Goal: Task Accomplishment & Management: Use online tool/utility

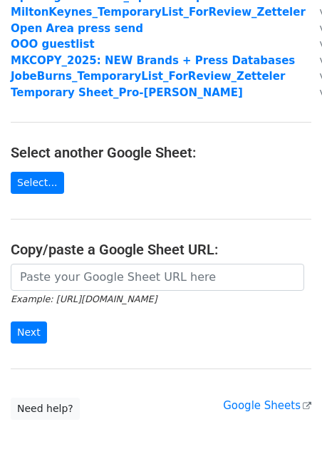
scroll to position [154, 0]
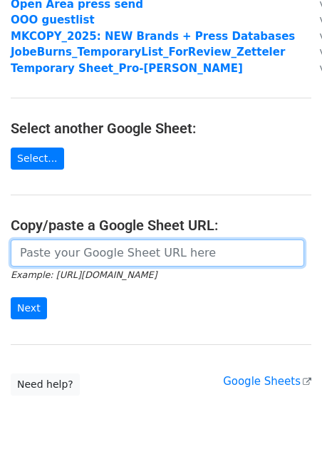
click at [74, 257] on input "url" at bounding box center [158, 253] width 294 height 27
paste input "[URL][DOMAIN_NAME]"
type input "[URL][DOMAIN_NAME]"
click at [11, 297] on input "Next" at bounding box center [29, 308] width 36 height 22
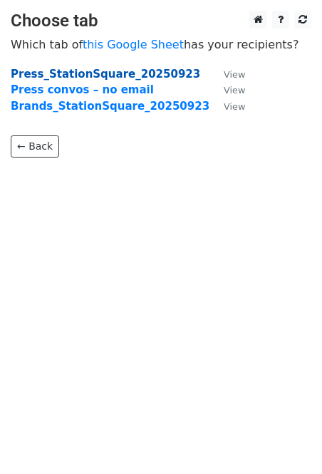
click at [116, 76] on strong "Press_StationSquare_20250923" at bounding box center [106, 74] width 190 height 13
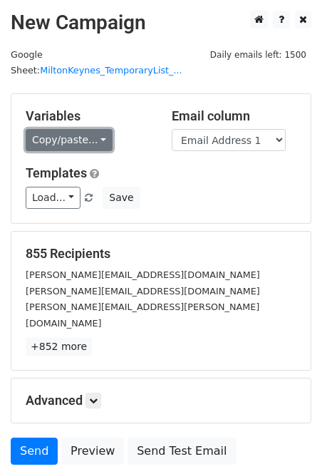
click at [91, 129] on link "Copy/paste..." at bounding box center [69, 140] width 87 height 22
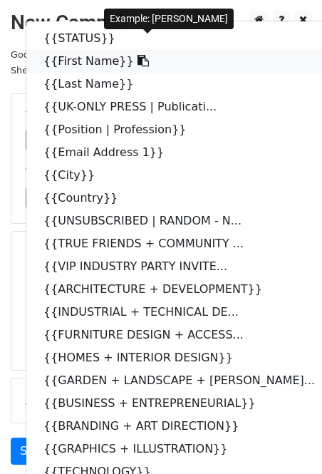
click at [79, 50] on link "{{First Name}}" at bounding box center [186, 61] width 321 height 23
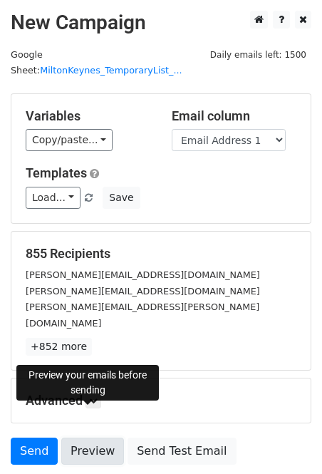
click at [96, 438] on link "Preview" at bounding box center [92, 451] width 63 height 27
click at [115, 438] on link "Preview" at bounding box center [92, 451] width 63 height 27
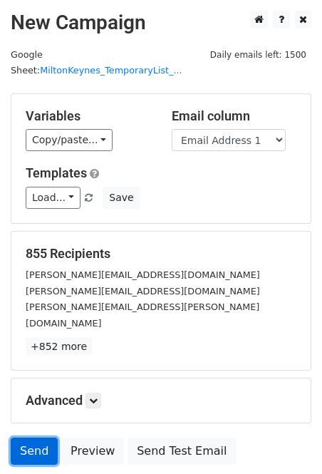
click at [32, 438] on link "Send" at bounding box center [34, 451] width 47 height 27
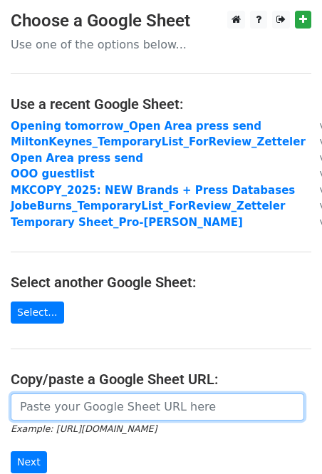
click at [63, 409] on input "url" at bounding box center [158, 407] width 294 height 27
paste input "[URL][DOMAIN_NAME]"
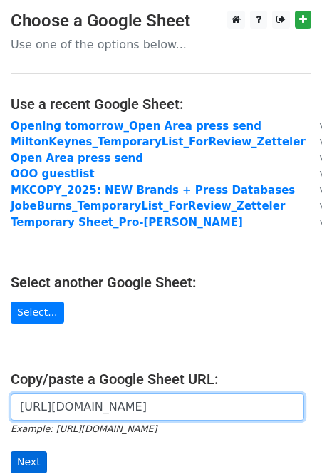
type input "[URL][DOMAIN_NAME]"
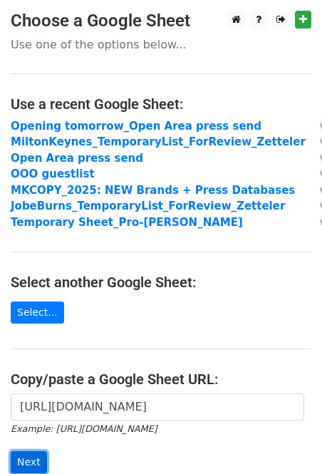
click at [36, 461] on input "Next" at bounding box center [29, 462] width 36 height 22
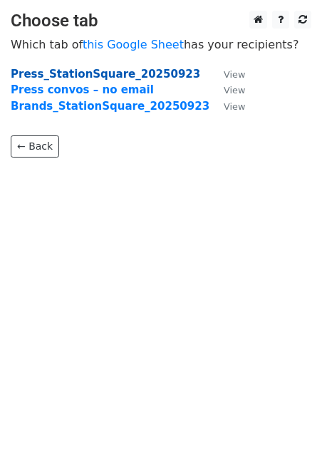
click at [125, 76] on strong "Press_StationSquare_20250923" at bounding box center [106, 74] width 190 height 13
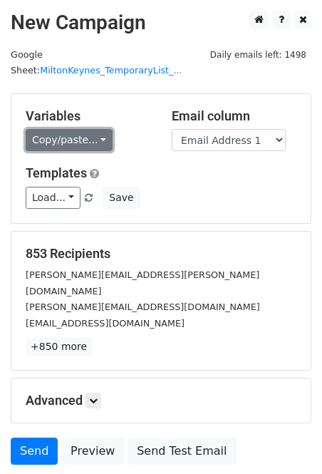
click at [66, 129] on link "Copy/paste..." at bounding box center [69, 140] width 87 height 22
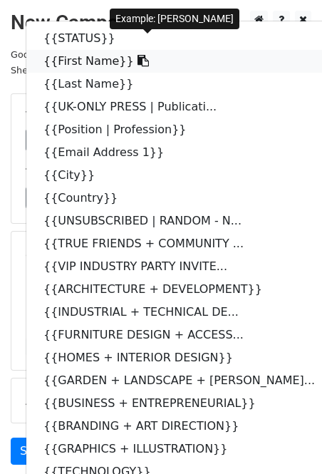
click at [76, 50] on link "{{First Name}}" at bounding box center [186, 61] width 321 height 23
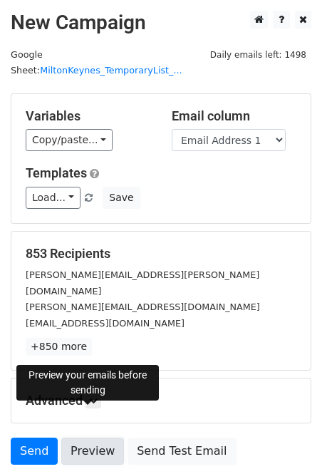
click at [107, 438] on link "Preview" at bounding box center [92, 451] width 63 height 27
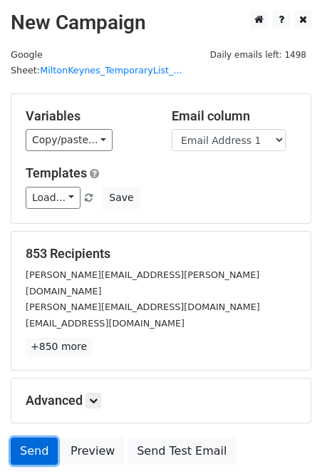
click at [33, 438] on link "Send" at bounding box center [34, 451] width 47 height 27
